Goal: Information Seeking & Learning: Learn about a topic

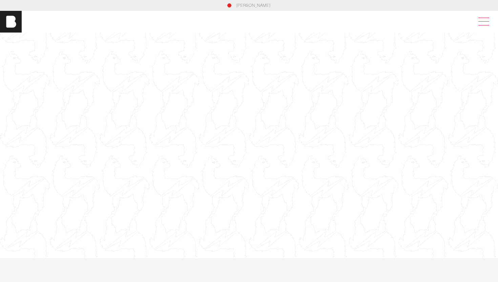
click at [491, 26] on div at bounding box center [484, 22] width 19 height 12
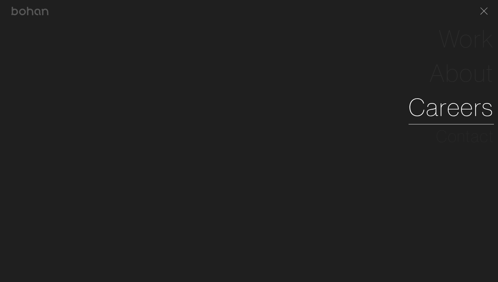
click at [452, 114] on link "Careers" at bounding box center [451, 107] width 85 height 34
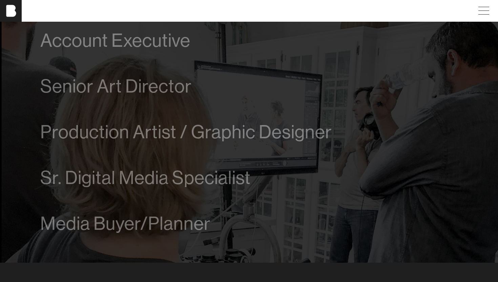
scroll to position [391, 0]
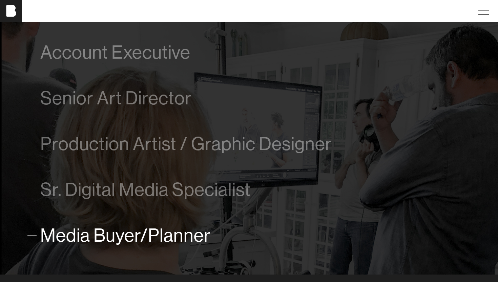
click at [117, 239] on span "Media Buyer/Planner" at bounding box center [125, 235] width 171 height 21
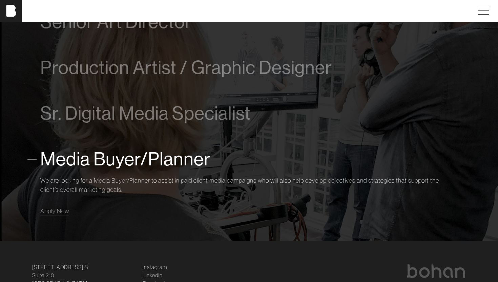
scroll to position [456, 0]
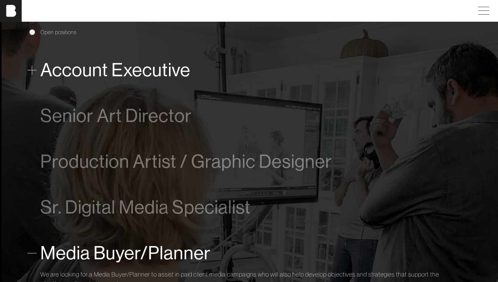
click at [69, 75] on span "Account Executive" at bounding box center [115, 70] width 150 height 21
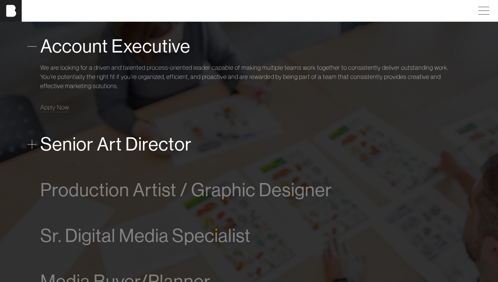
click at [72, 151] on span "Senior Art Director" at bounding box center [116, 144] width 152 height 21
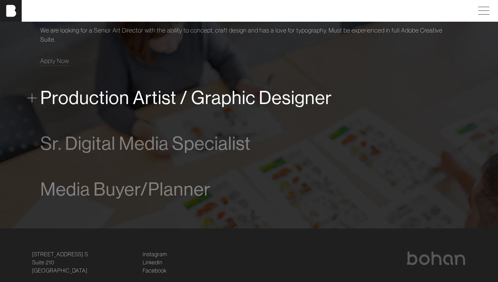
click at [76, 104] on span "Production Artist / Graphic Designer" at bounding box center [186, 97] width 292 height 21
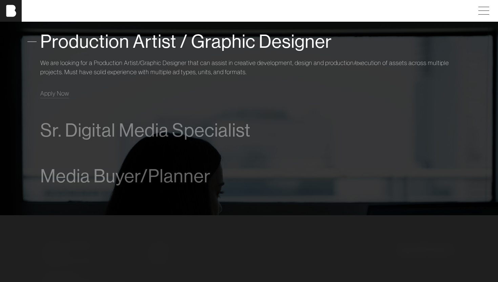
scroll to position [496, 0]
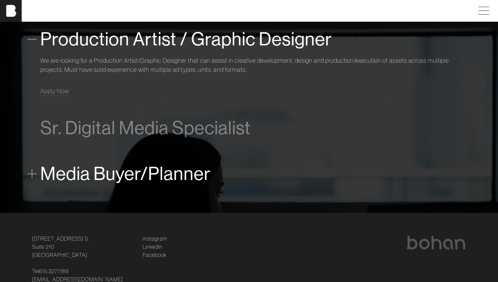
click at [63, 182] on span "Media Buyer/Planner" at bounding box center [125, 173] width 171 height 21
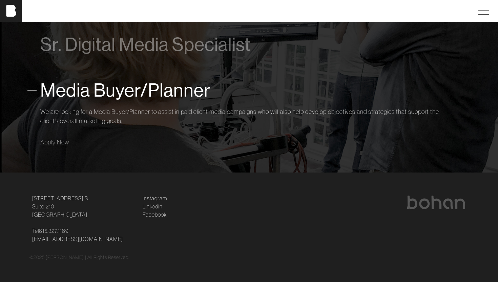
scroll to position [537, 0]
click at [62, 145] on link "Apply Now" at bounding box center [54, 141] width 29 height 9
drag, startPoint x: 93, startPoint y: 238, endPoint x: 29, endPoint y: 240, distance: 63.1
click at [29, 240] on div "[STREET_ADDRESS] [STREET_ADDRESS] Tel [PHONE_NUMBER] [EMAIL_ADDRESS][DOMAIN_NAM…" at bounding box center [83, 218] width 111 height 49
copy link "[EMAIL_ADDRESS][DOMAIN_NAME]"
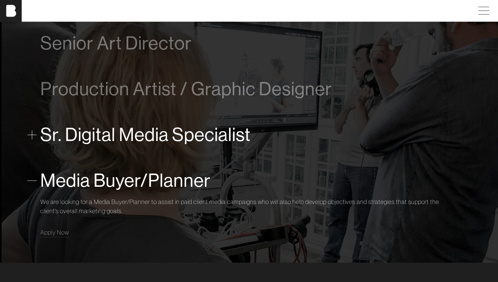
click at [84, 135] on span "Sr. Digital Media Specialist" at bounding box center [145, 134] width 211 height 21
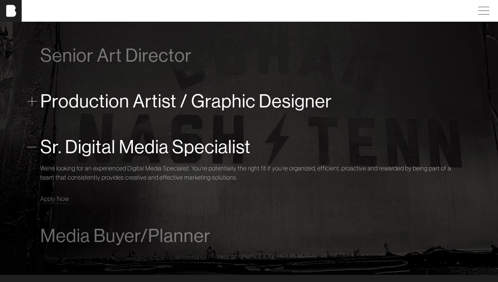
click at [99, 105] on span "Production Artist / Graphic Designer" at bounding box center [186, 101] width 292 height 21
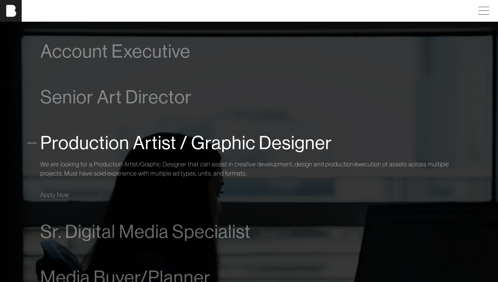
click at [99, 105] on span "Senior Art Director" at bounding box center [116, 97] width 152 height 21
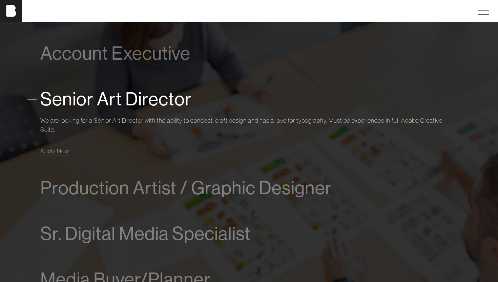
scroll to position [311, 0]
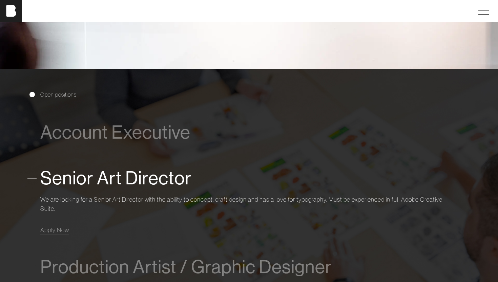
click at [108, 149] on div "Account Executive We are looking for a driven and talented process-oriented lea…" at bounding box center [249, 132] width 418 height 46
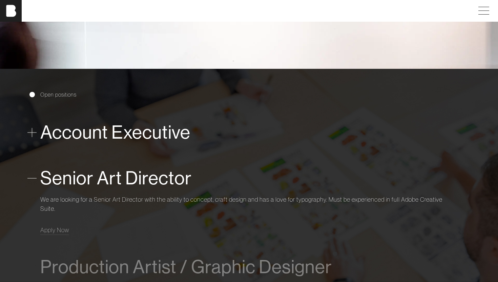
click at [107, 136] on span "Account Executive" at bounding box center [115, 132] width 150 height 21
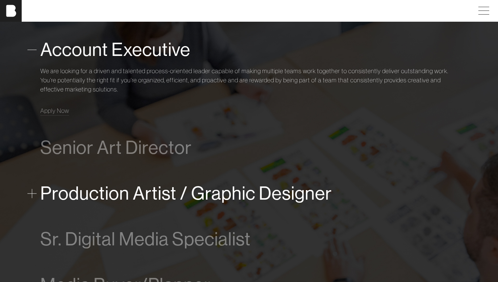
scroll to position [396, 0]
